Goal: Entertainment & Leisure: Consume media (video, audio)

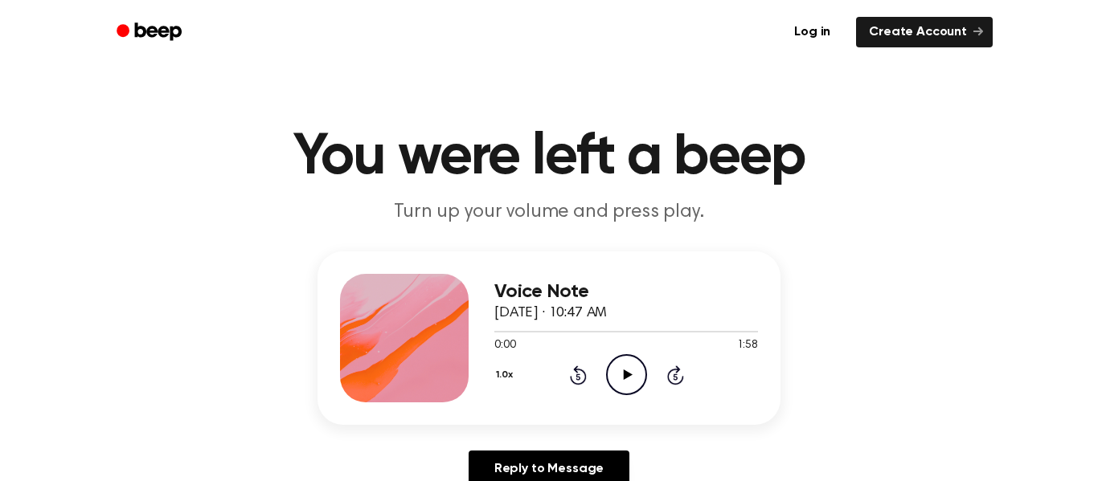
click at [632, 382] on icon "Play Audio" at bounding box center [626, 374] width 41 height 41
click at [632, 382] on icon "Pause Audio" at bounding box center [626, 374] width 41 height 41
click at [630, 377] on icon "Play Audio" at bounding box center [626, 374] width 41 height 41
click at [628, 362] on icon "Pause Audio" at bounding box center [626, 374] width 41 height 41
click at [595, 331] on div at bounding box center [562, 332] width 137 height 2
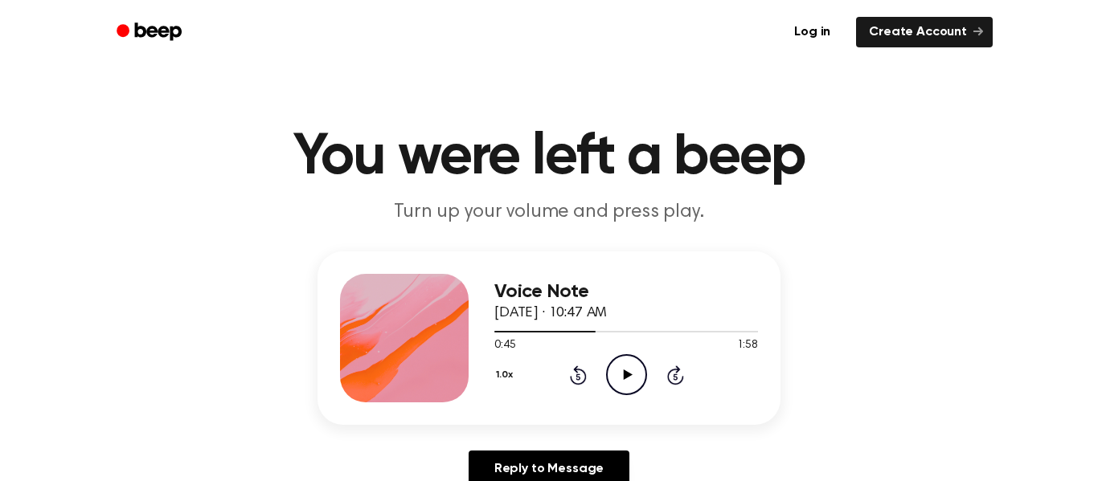
click at [621, 367] on icon "Play Audio" at bounding box center [626, 374] width 41 height 41
click at [626, 374] on icon "Pause Audio" at bounding box center [626, 374] width 41 height 41
click at [592, 333] on div at bounding box center [626, 331] width 264 height 13
click at [614, 371] on icon "Play Audio" at bounding box center [626, 374] width 41 height 41
click at [670, 381] on icon at bounding box center [675, 375] width 17 height 19
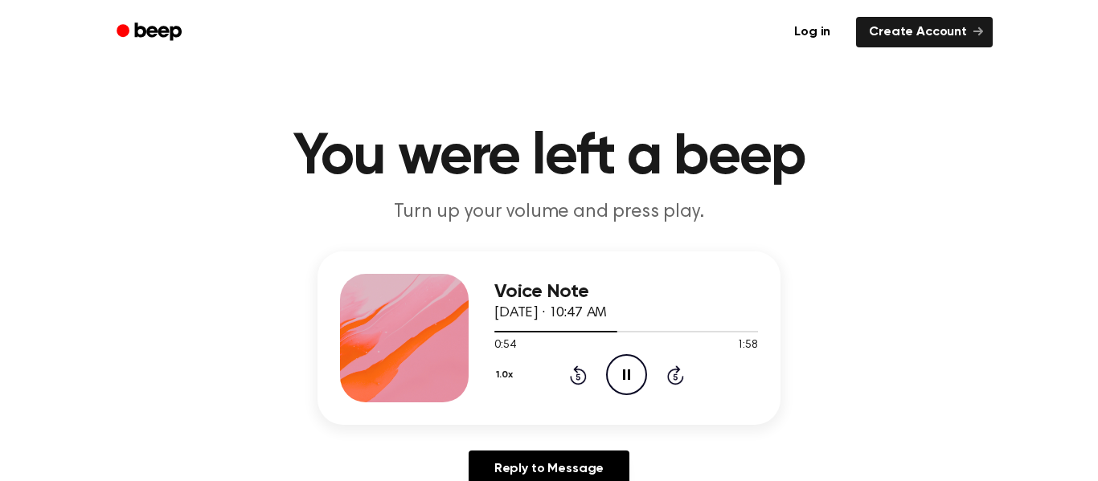
click at [569, 370] on icon "Rewind 5 seconds" at bounding box center [578, 375] width 18 height 21
click at [628, 378] on icon at bounding box center [626, 375] width 7 height 10
click at [528, 333] on div at bounding box center [626, 331] width 264 height 13
click at [625, 387] on icon "Play Audio" at bounding box center [626, 374] width 41 height 41
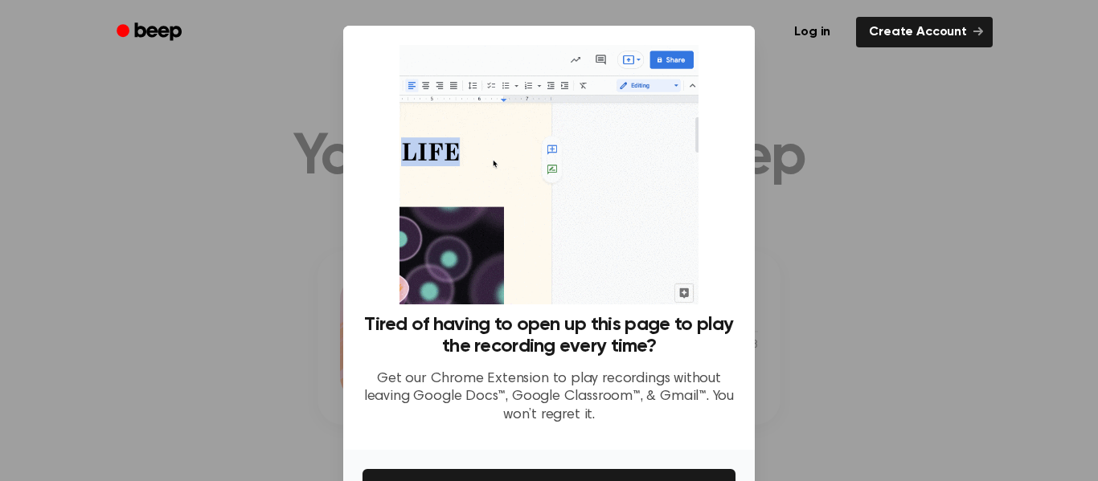
click at [815, 76] on div at bounding box center [549, 240] width 1098 height 481
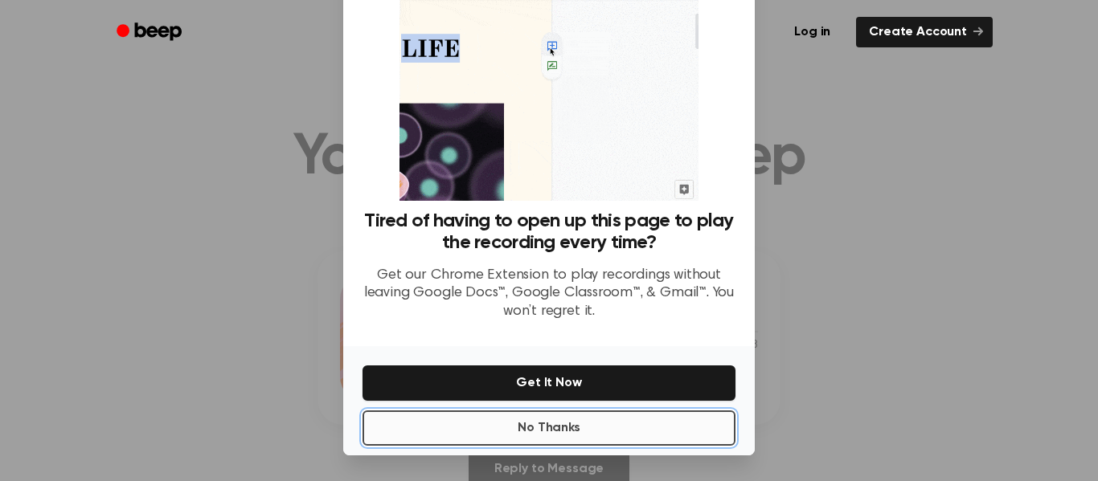
click at [477, 429] on button "No Thanks" at bounding box center [548, 428] width 373 height 35
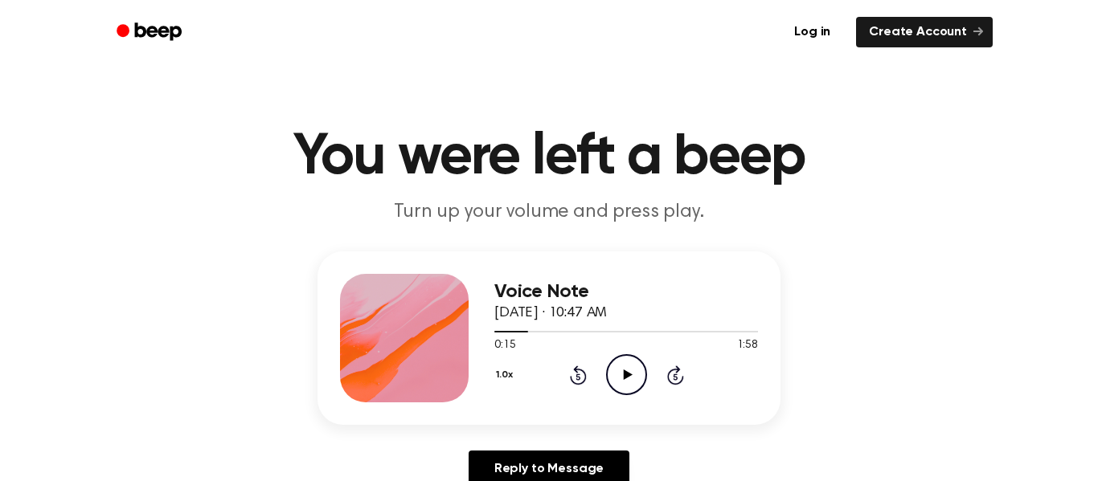
click at [626, 375] on icon at bounding box center [627, 375] width 9 height 10
click at [626, 375] on icon "Pause Audio" at bounding box center [626, 374] width 41 height 41
